Goal: Information Seeking & Learning: Learn about a topic

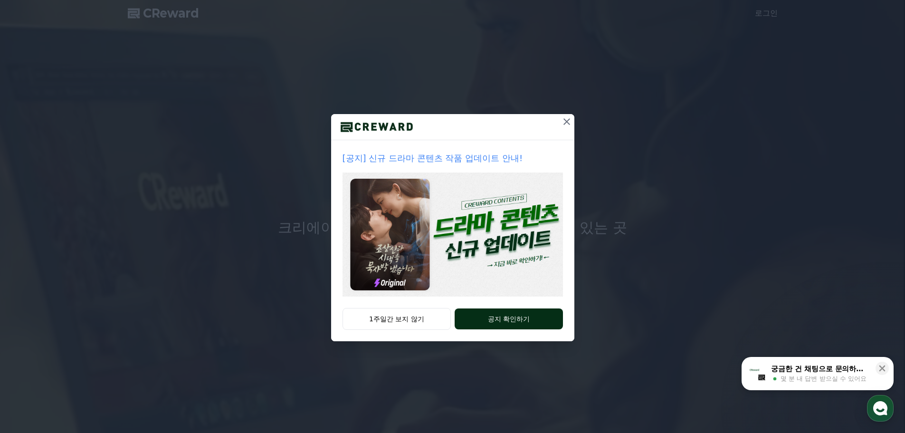
click at [500, 315] on button "공지 확인하기" at bounding box center [509, 318] width 108 height 21
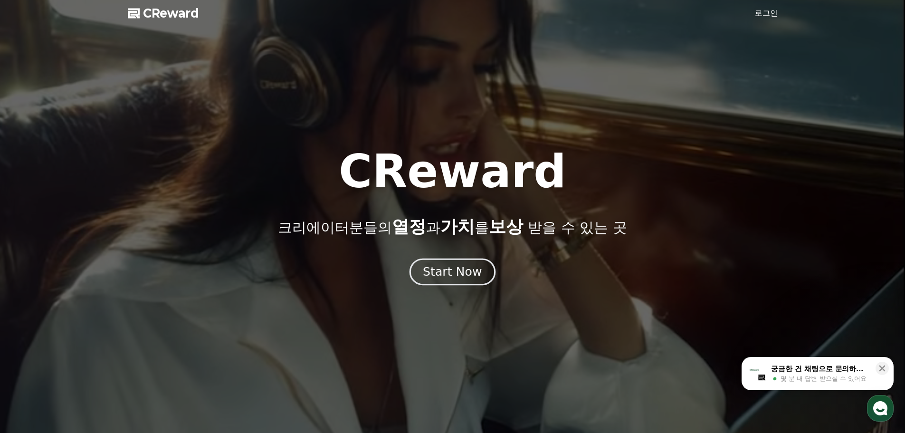
click at [451, 274] on div "Start Now" at bounding box center [452, 272] width 59 height 16
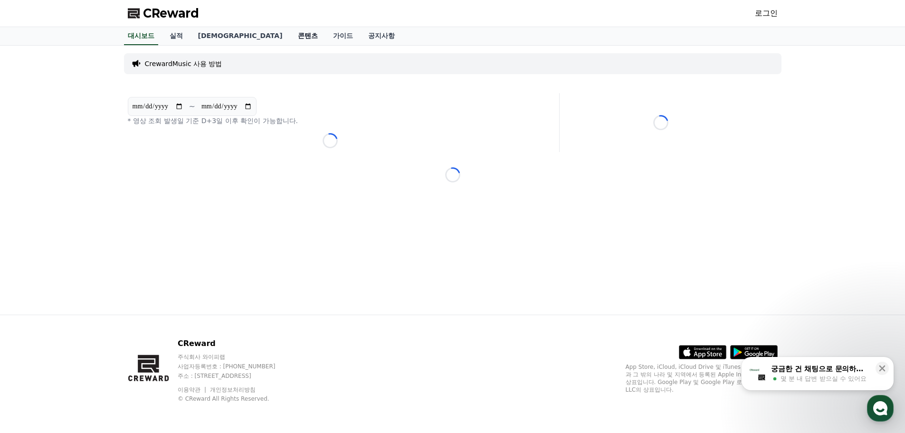
click at [290, 38] on link "콘텐츠" at bounding box center [307, 36] width 35 height 18
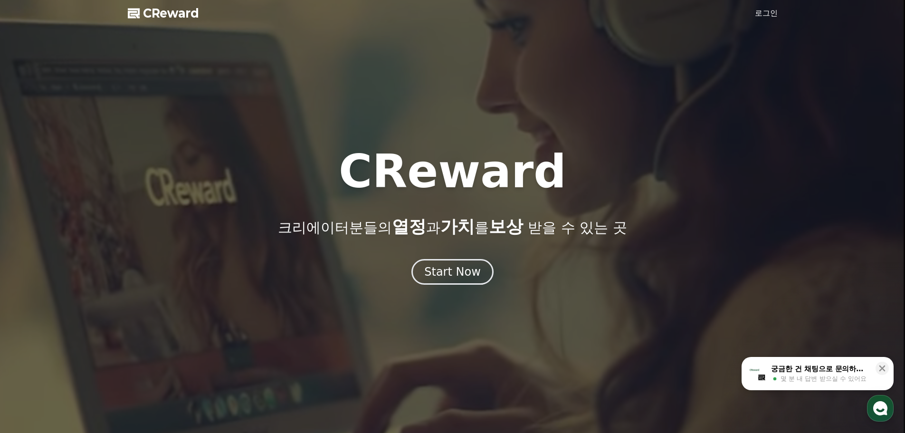
click at [497, 273] on div "Start Now" at bounding box center [452, 272] width 905 height 26
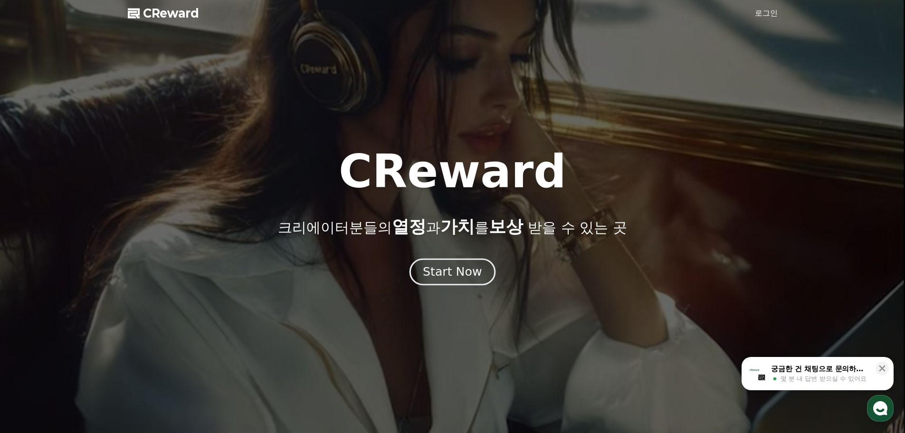
click at [467, 271] on div "Start Now" at bounding box center [452, 272] width 59 height 16
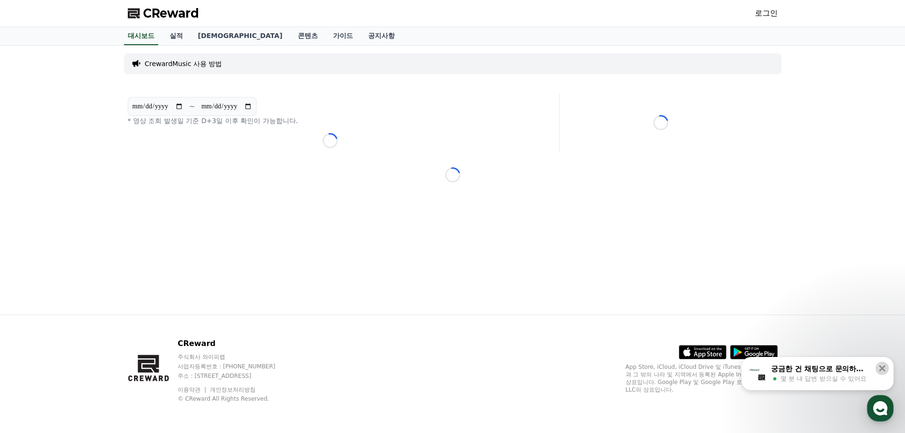
click at [880, 368] on icon at bounding box center [882, 368] width 10 height 10
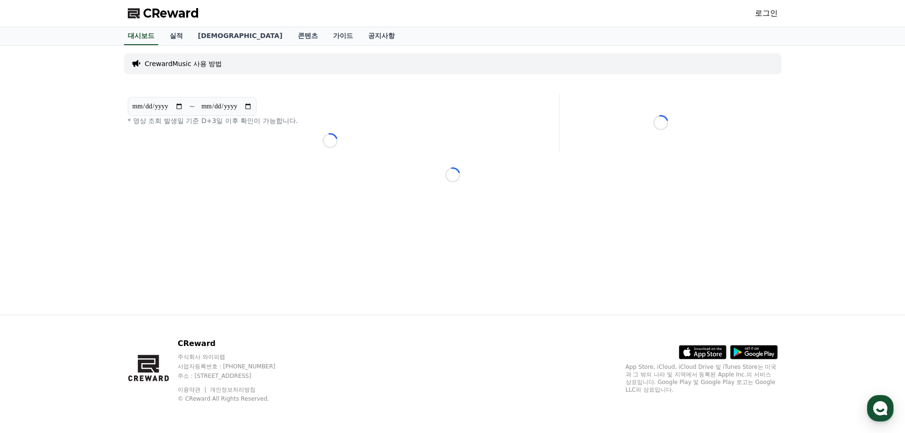
click at [165, 17] on span "CReward" at bounding box center [171, 13] width 56 height 15
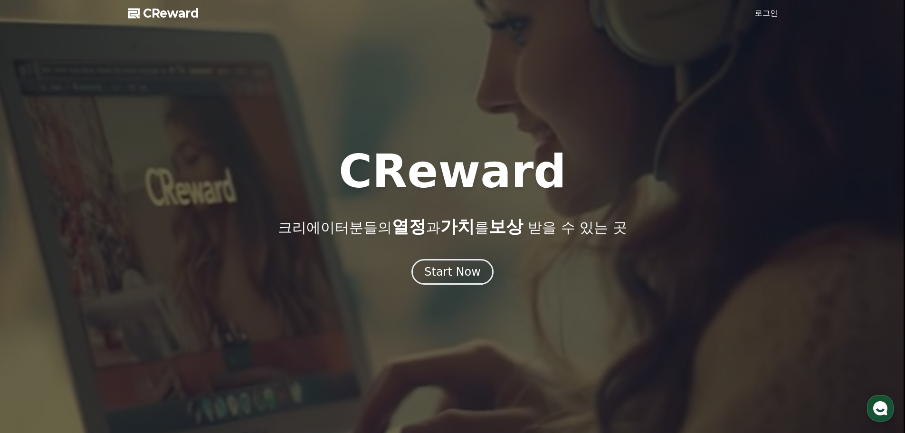
click at [165, 17] on span "CReward" at bounding box center [171, 13] width 56 height 15
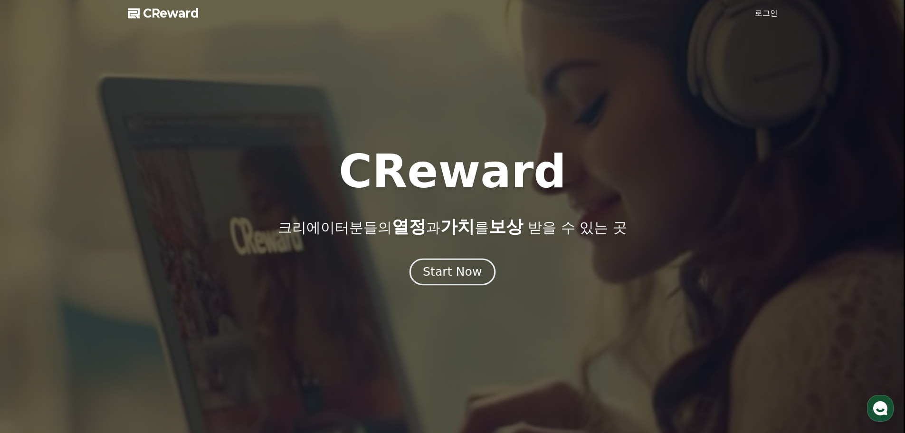
click at [451, 266] on div "Start Now" at bounding box center [452, 272] width 59 height 16
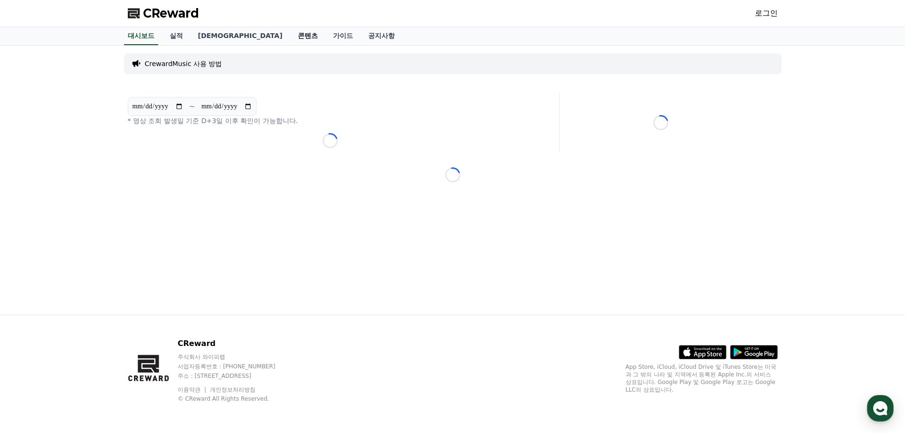
click at [290, 36] on link "콘텐츠" at bounding box center [307, 36] width 35 height 18
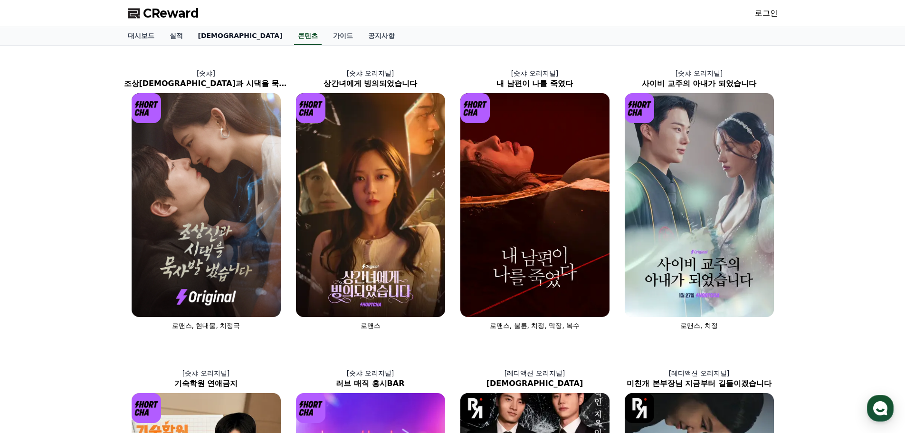
click at [201, 35] on link "[DEMOGRAPHIC_DATA]" at bounding box center [241, 36] width 100 height 18
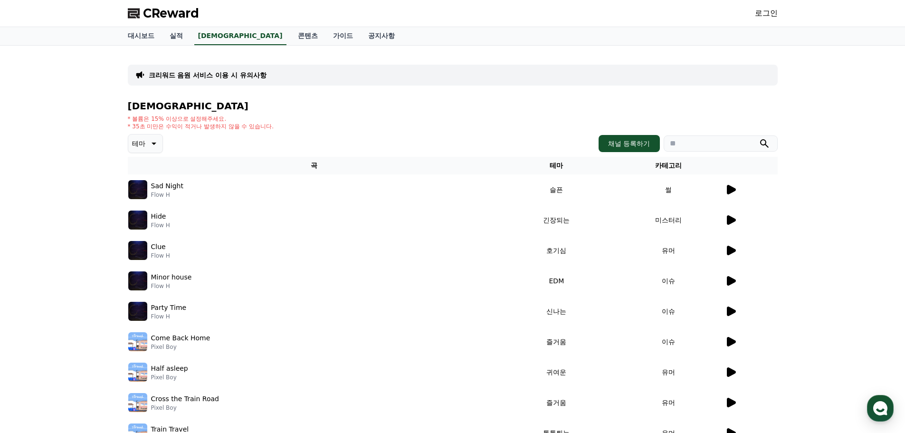
click at [213, 75] on p "크리워드 음원 서비스 이용 시 유의사항" at bounding box center [208, 75] width 118 height 10
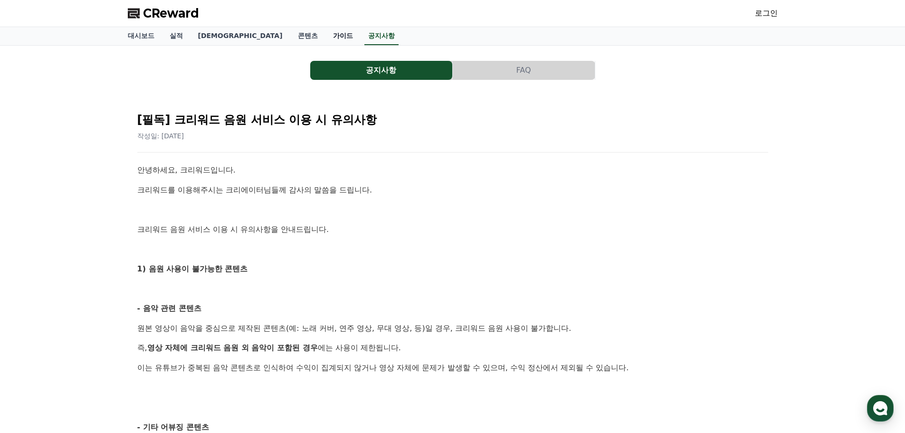
click at [325, 37] on link "가이드" at bounding box center [342, 36] width 35 height 18
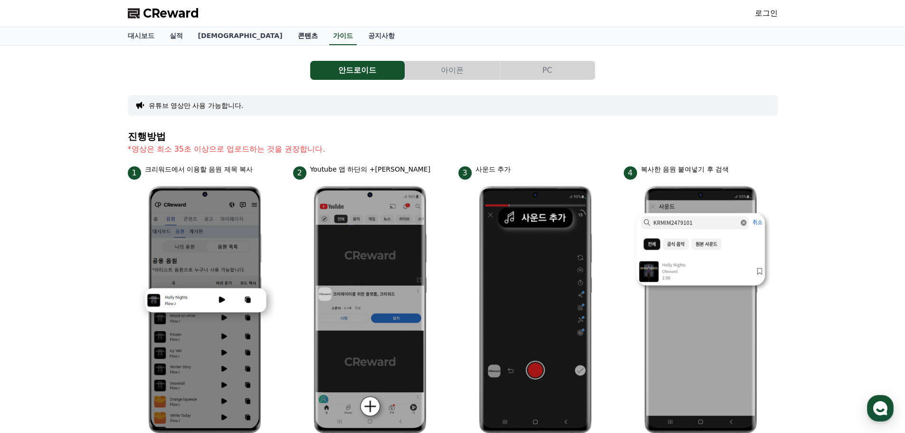
click at [290, 37] on link "콘텐츠" at bounding box center [307, 36] width 35 height 18
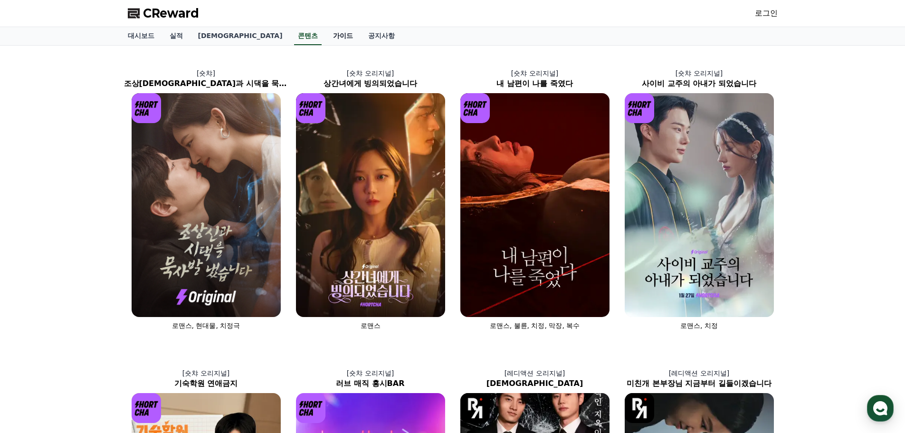
click at [325, 40] on link "가이드" at bounding box center [342, 36] width 35 height 18
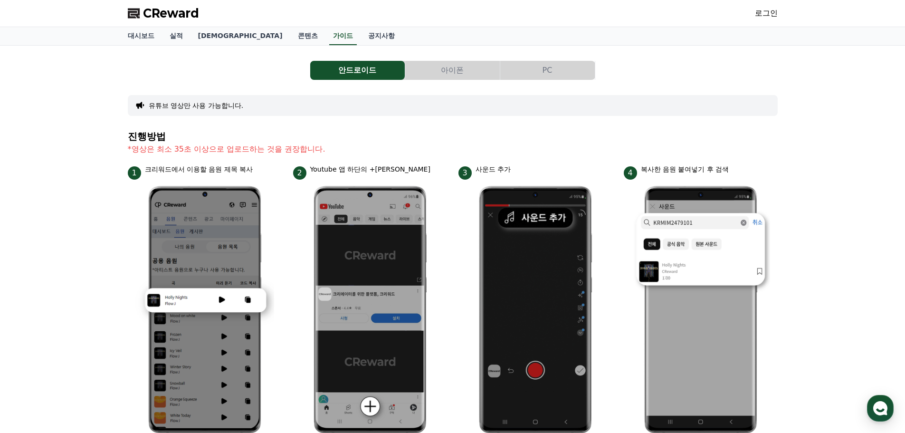
click at [433, 65] on button "아이폰" at bounding box center [452, 70] width 95 height 19
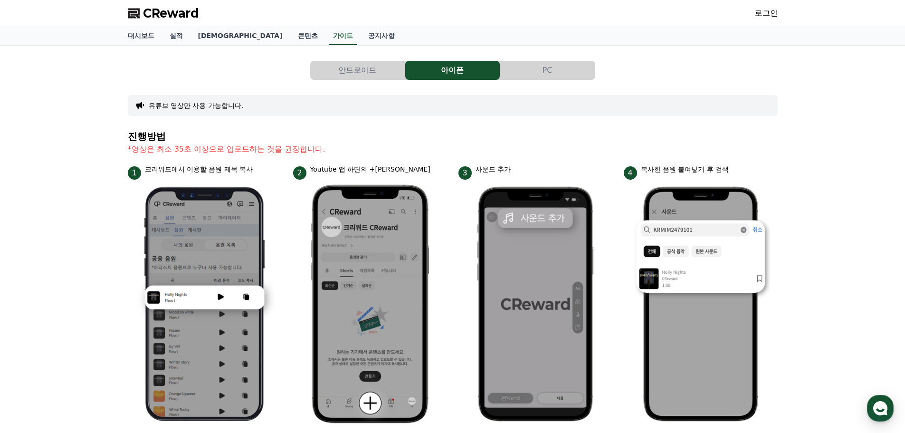
click at [542, 79] on button "PC" at bounding box center [547, 70] width 95 height 19
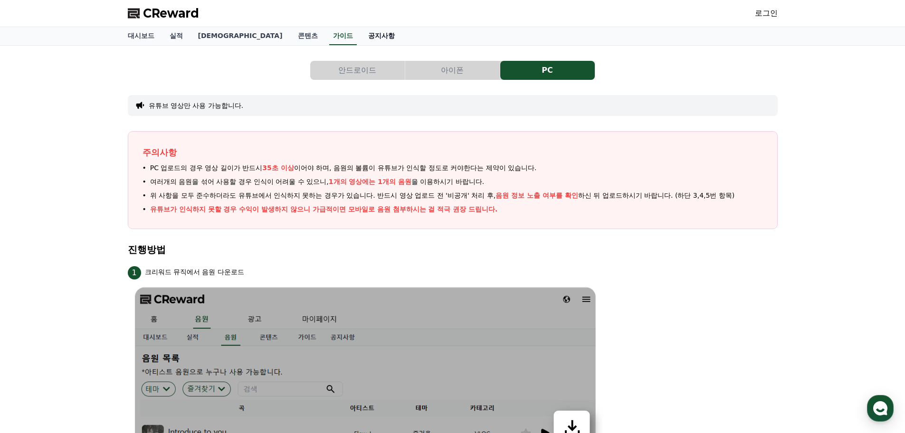
click at [361, 40] on link "공지사항" at bounding box center [382, 36] width 42 height 18
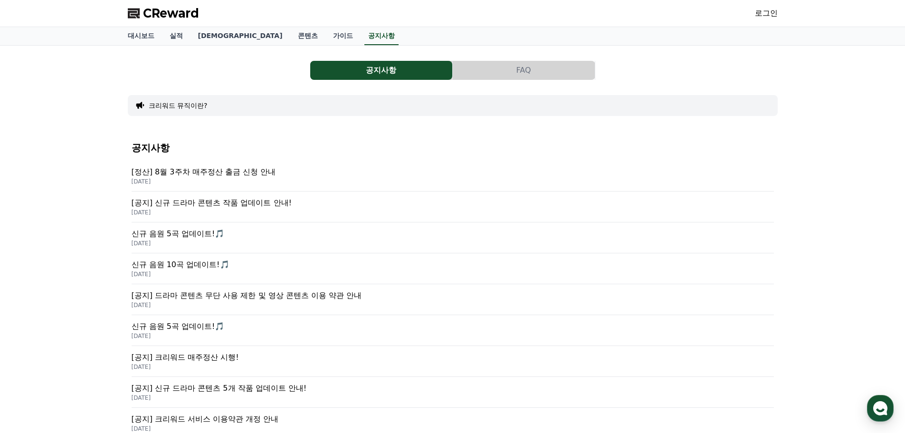
click at [258, 204] on p "[공지] 신규 드라마 콘텐츠 작품 업데이트 안내!" at bounding box center [453, 202] width 642 height 11
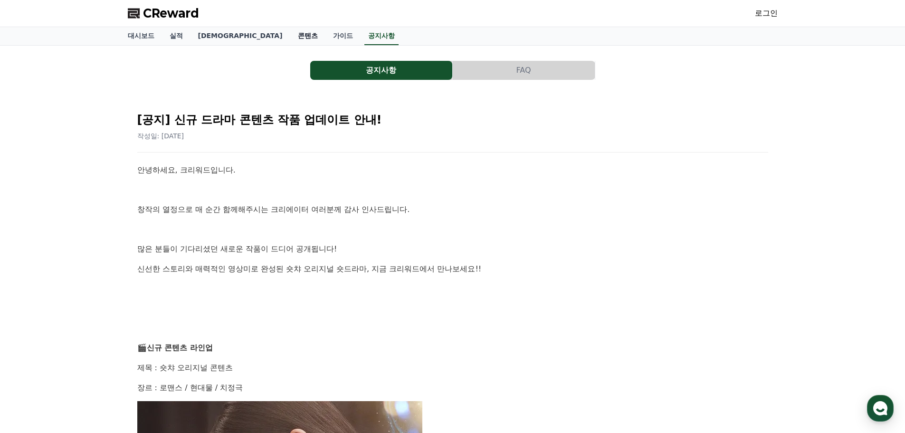
click at [290, 32] on link "콘텐츠" at bounding box center [307, 36] width 35 height 18
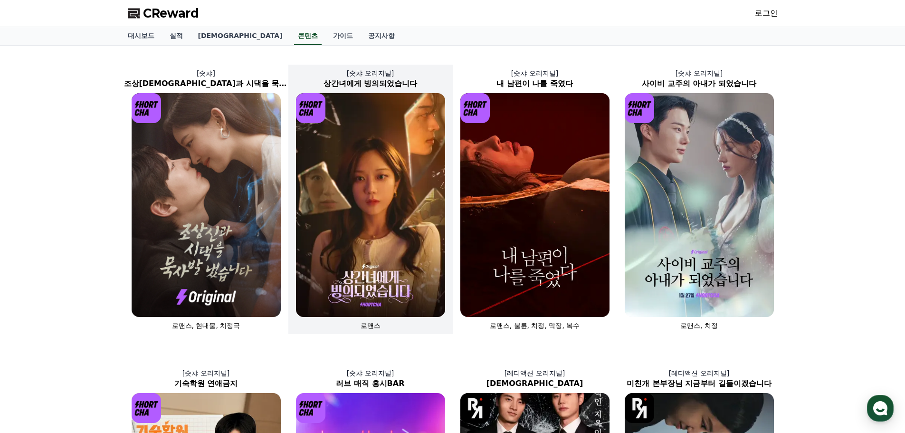
click at [352, 198] on img at bounding box center [370, 205] width 149 height 224
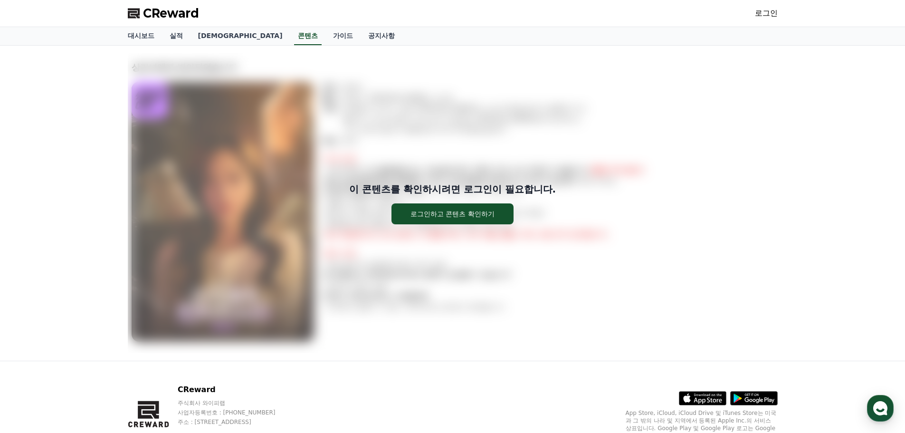
click at [497, 287] on div "이 콘텐츠를 확인하시려면 로그인이 필요합니다. 로그인하고 콘텐츠 확인하기" at bounding box center [453, 203] width 650 height 300
